Goal: Find specific page/section: Find specific page/section

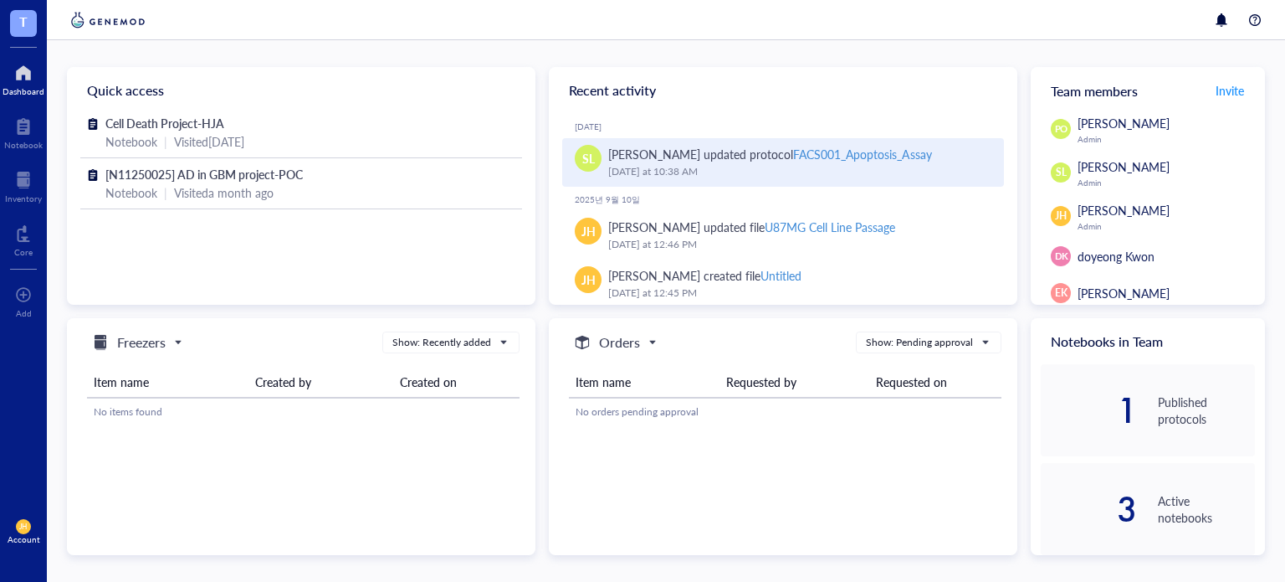
click at [820, 158] on div "FACS001_Apoptosis_Assay" at bounding box center [862, 154] width 138 height 17
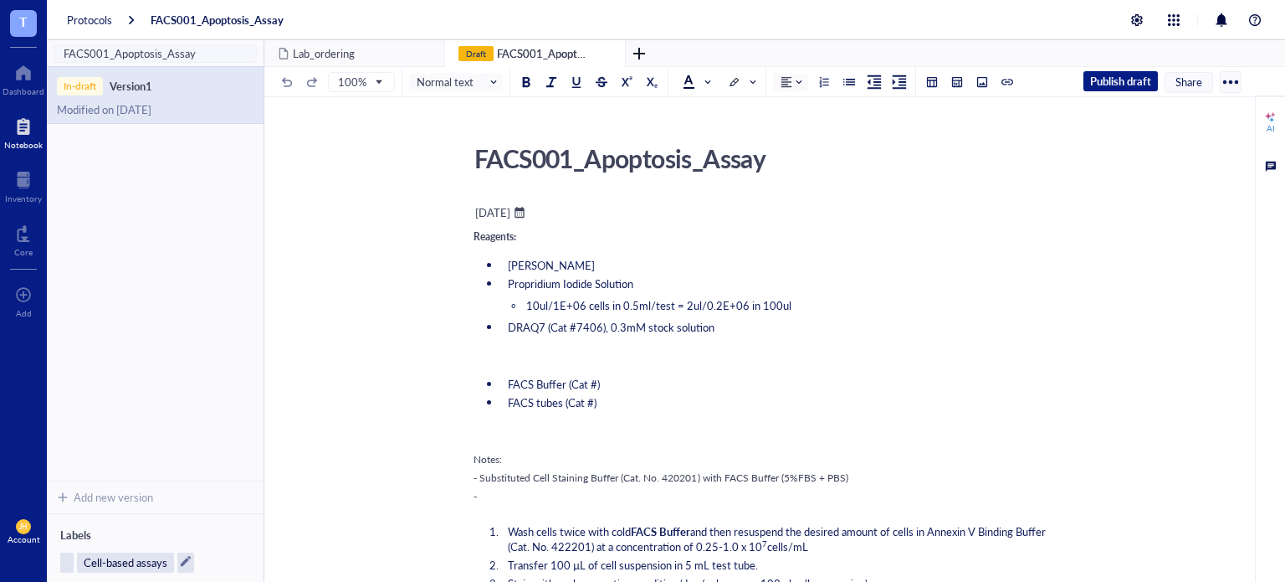
scroll to position [189, 0]
